Goal: Transaction & Acquisition: Obtain resource

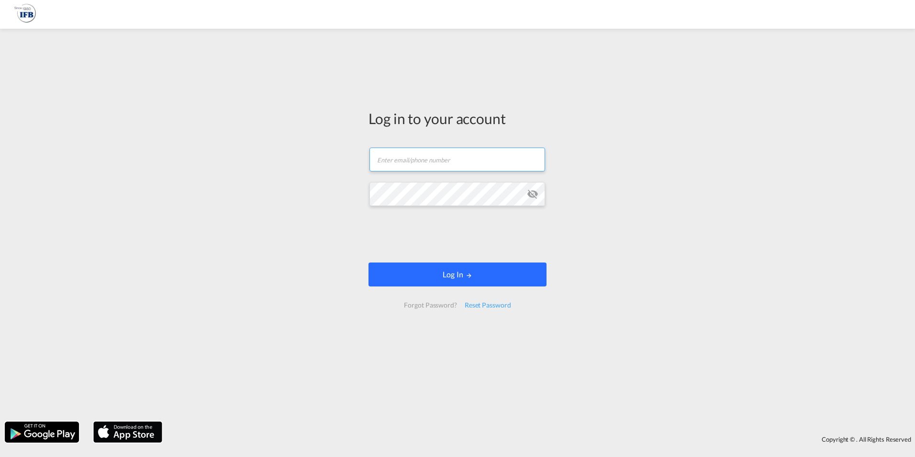
type input "[PERSON_NAME][EMAIL_ADDRESS][DOMAIN_NAME]"
click at [485, 274] on button "Log In" at bounding box center [458, 274] width 178 height 24
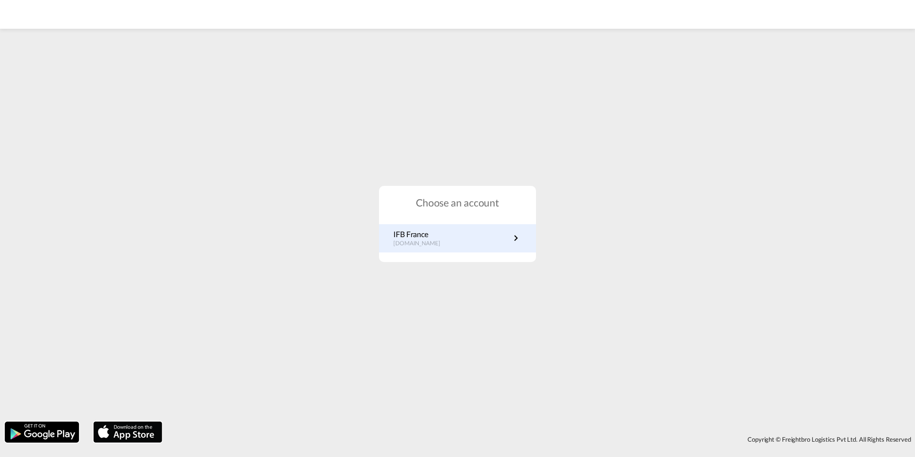
click at [400, 237] on p "IFB France" at bounding box center [421, 234] width 56 height 11
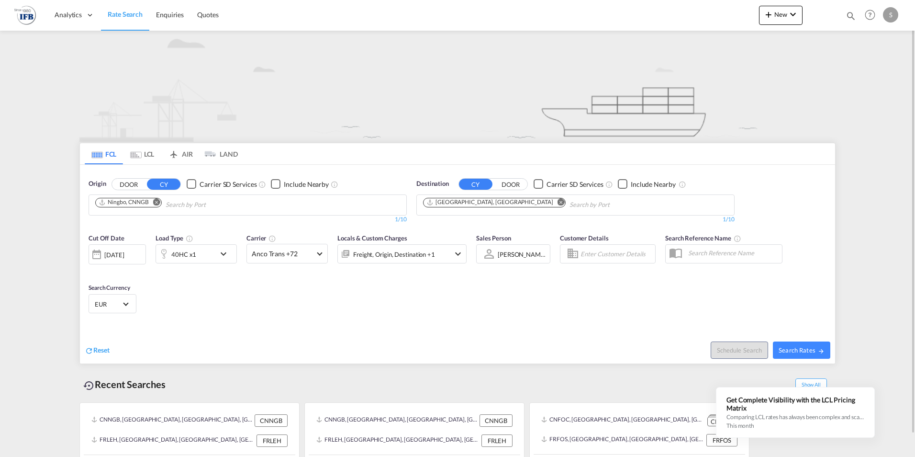
click at [156, 204] on md-icon "Remove" at bounding box center [156, 201] width 7 height 7
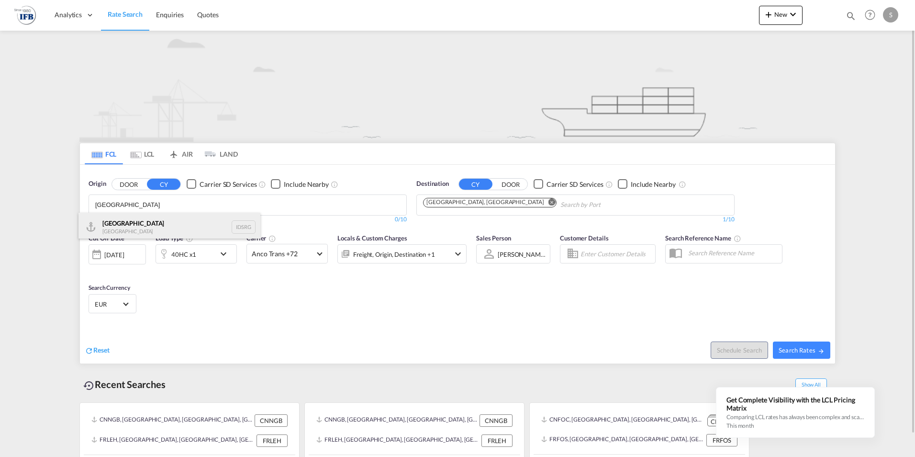
type input "[GEOGRAPHIC_DATA]"
click at [106, 223] on div "[GEOGRAPHIC_DATA] [GEOGRAPHIC_DATA] IDSRG" at bounding box center [169, 226] width 182 height 29
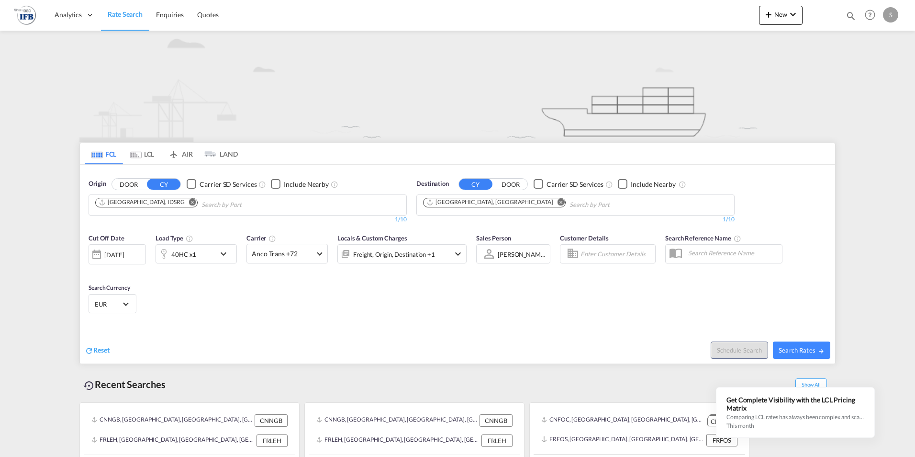
click at [558, 200] on md-icon "Remove" at bounding box center [561, 201] width 7 height 7
click at [485, 200] on input "Chips input." at bounding box center [468, 204] width 91 height 15
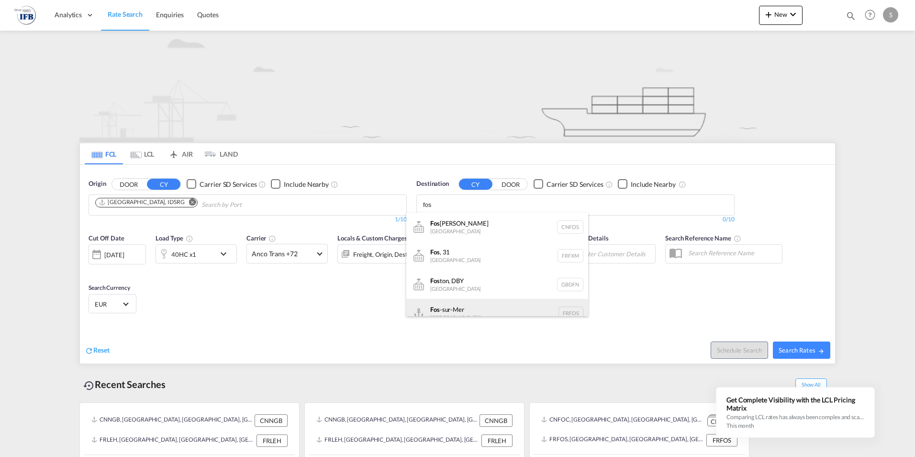
type input "fos"
click at [453, 310] on div "Fos -sur-Mer [GEOGRAPHIC_DATA] [GEOGRAPHIC_DATA]" at bounding box center [497, 313] width 182 height 29
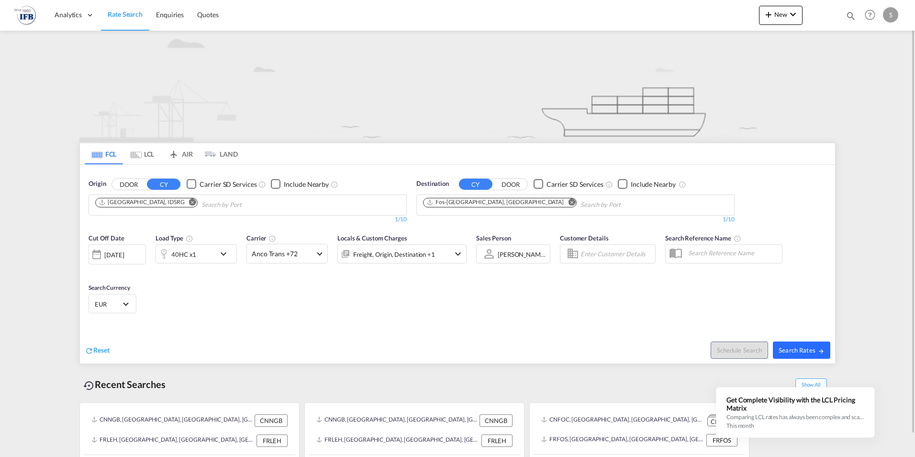
click at [814, 345] on button "Search Rates" at bounding box center [801, 349] width 57 height 17
type input "IDSRG to FRFOS / [DATE]"
